Goal: Transaction & Acquisition: Purchase product/service

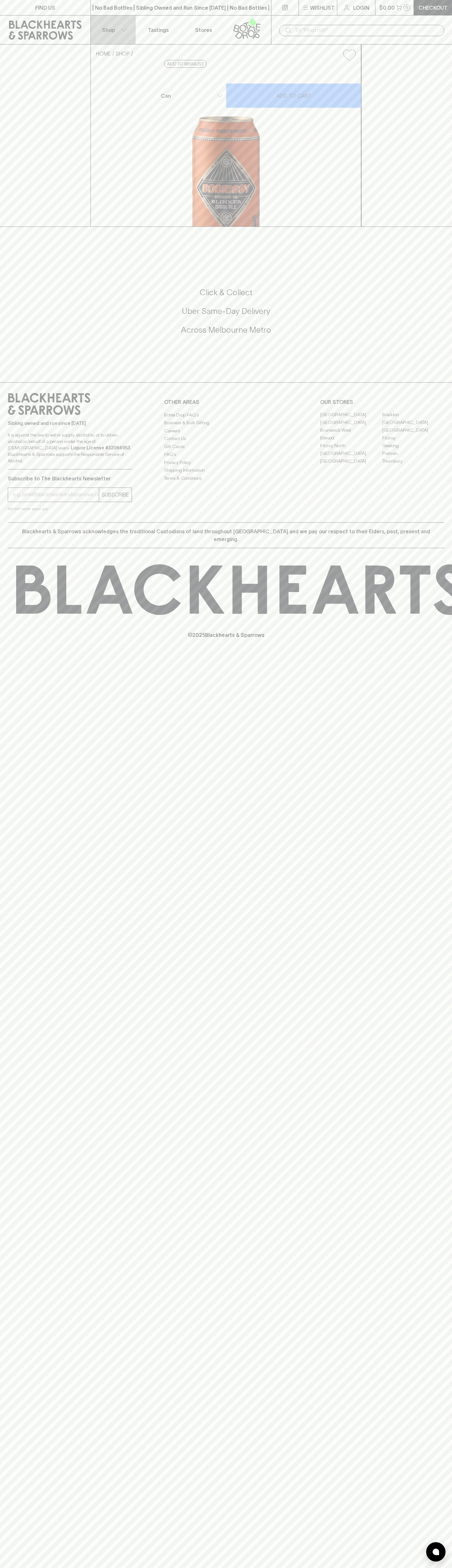
click at [131, 24] on button "Shop" at bounding box center [113, 29] width 45 height 29
click at [440, 1251] on div at bounding box center [226, 784] width 452 height 1568
click at [238, 1567] on html "FIND US | No Bad Bottles | Sibling Owned and Run Since 2006 | No Bad Bottles | …" at bounding box center [226, 784] width 452 height 1568
click at [2, 1223] on div "Reds White Pink / Orange Bubbles Beer Spirits Non Alcoholic Snacks Gifts Gift C…" at bounding box center [226, 784] width 452 height 1568
